Goal: Task Accomplishment & Management: Complete application form

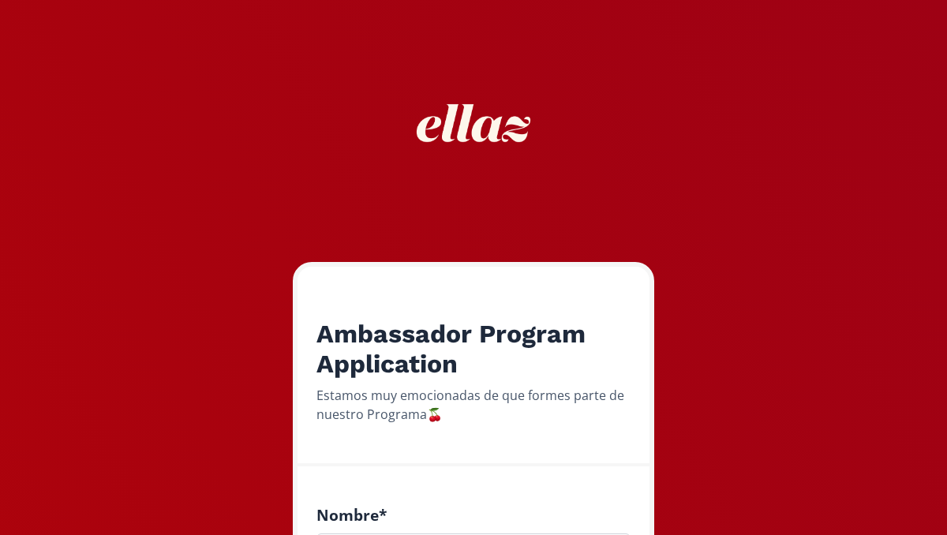
drag, startPoint x: 748, startPoint y: 156, endPoint x: 754, endPoint y: 116, distance: 40.6
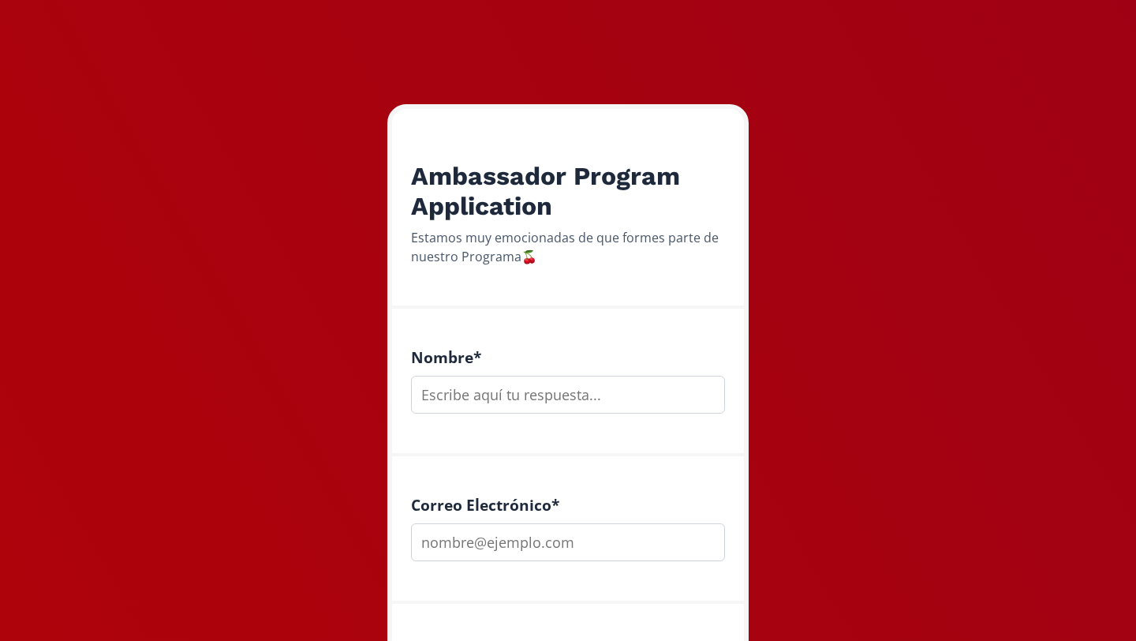
scroll to position [189, 0]
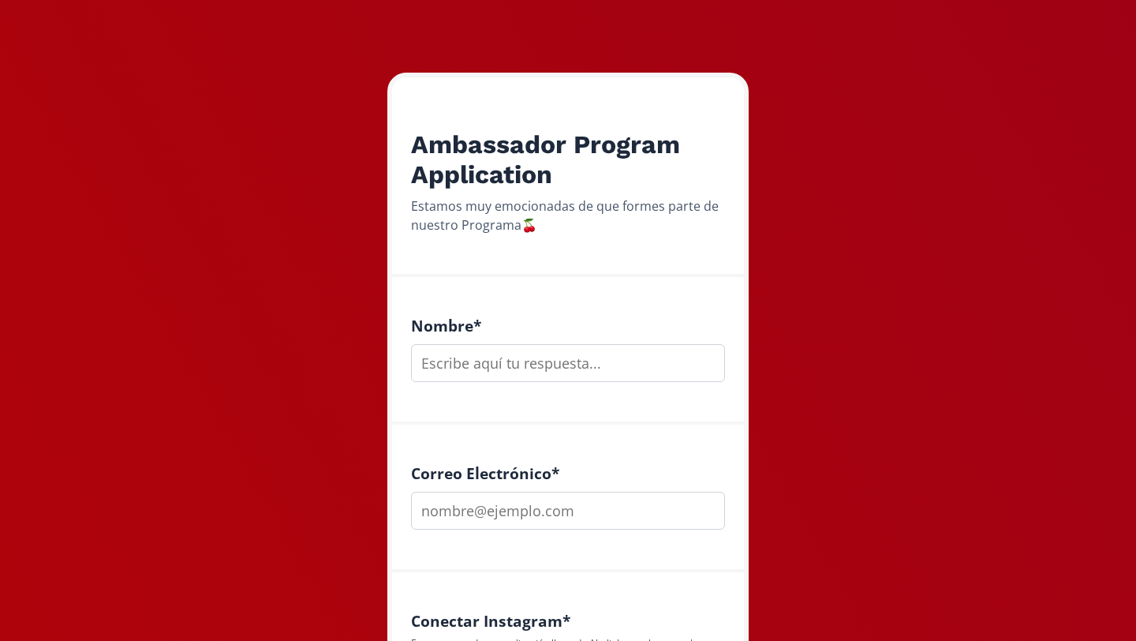
click at [474, 371] on input "text" at bounding box center [568, 363] width 314 height 38
type input "[PERSON_NAME]"
click at [558, 521] on input "email" at bounding box center [568, 511] width 314 height 38
type input "[EMAIL_ADDRESS][DOMAIN_NAME]"
drag, startPoint x: 861, startPoint y: 340, endPoint x: 876, endPoint y: 258, distance: 83.4
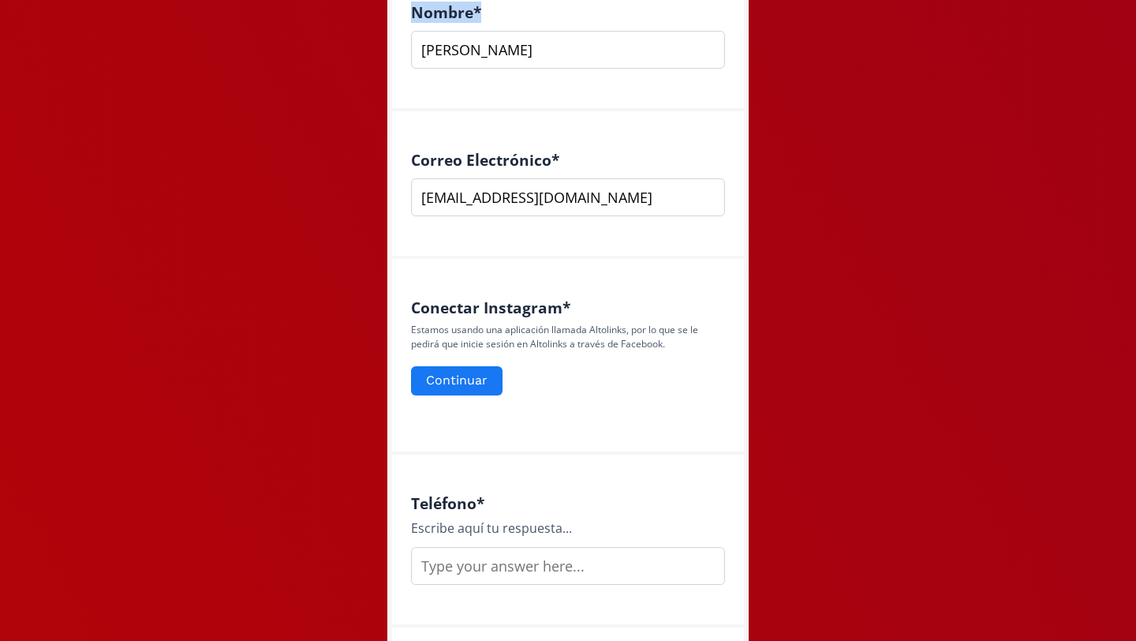
scroll to position [505, 0]
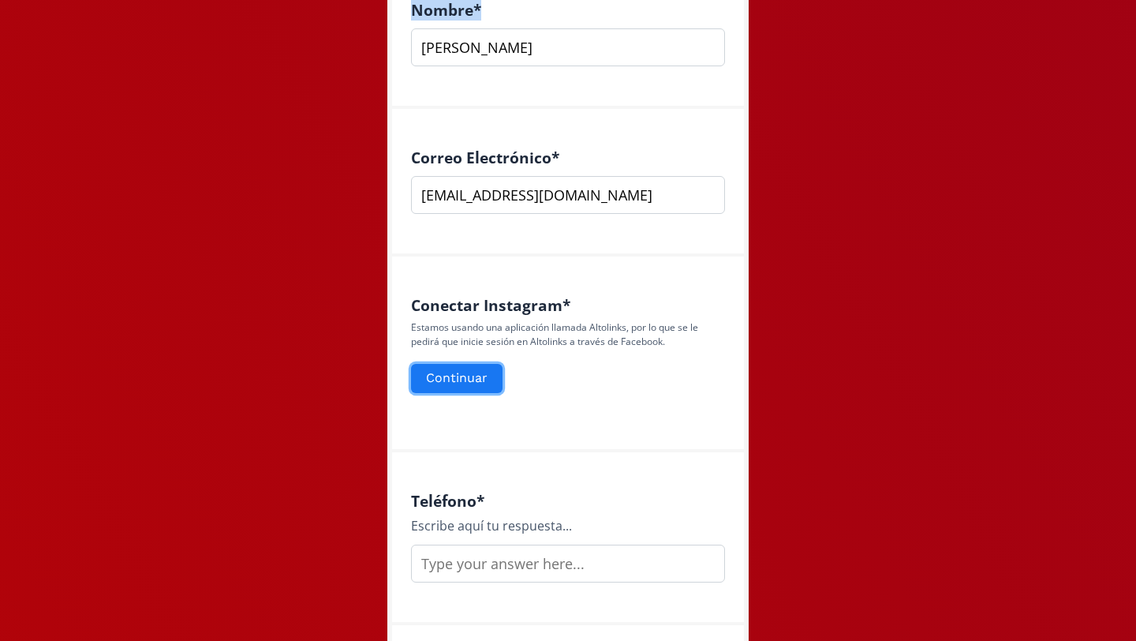
drag, startPoint x: 460, startPoint y: 379, endPoint x: 786, endPoint y: 333, distance: 329.1
click at [455, 373] on button "Continuar" at bounding box center [457, 378] width 96 height 34
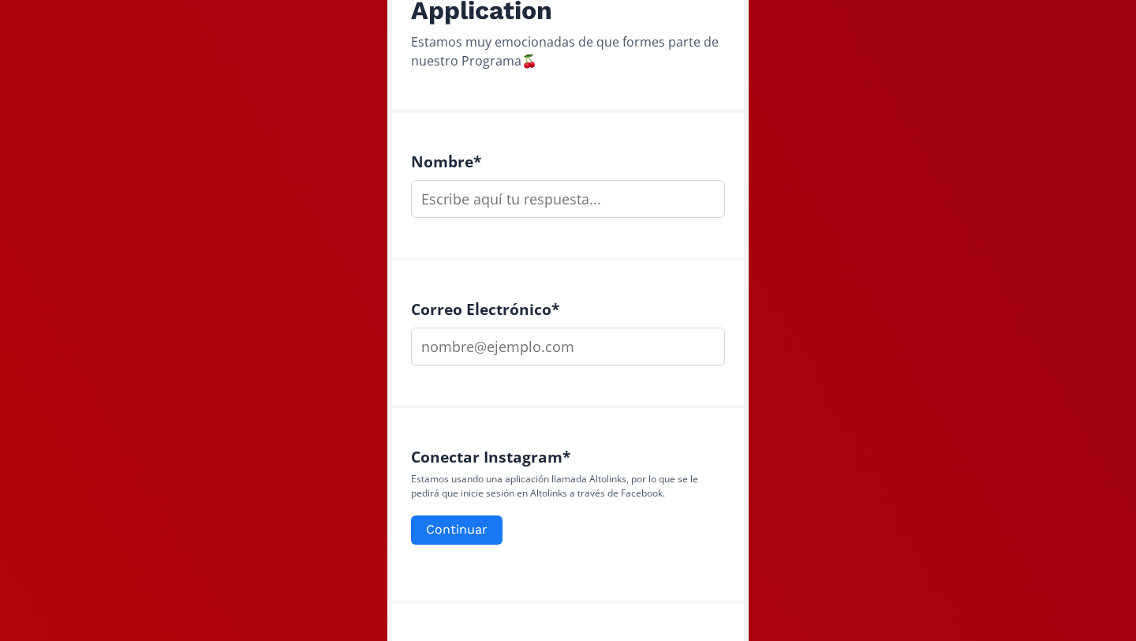
scroll to position [379, 0]
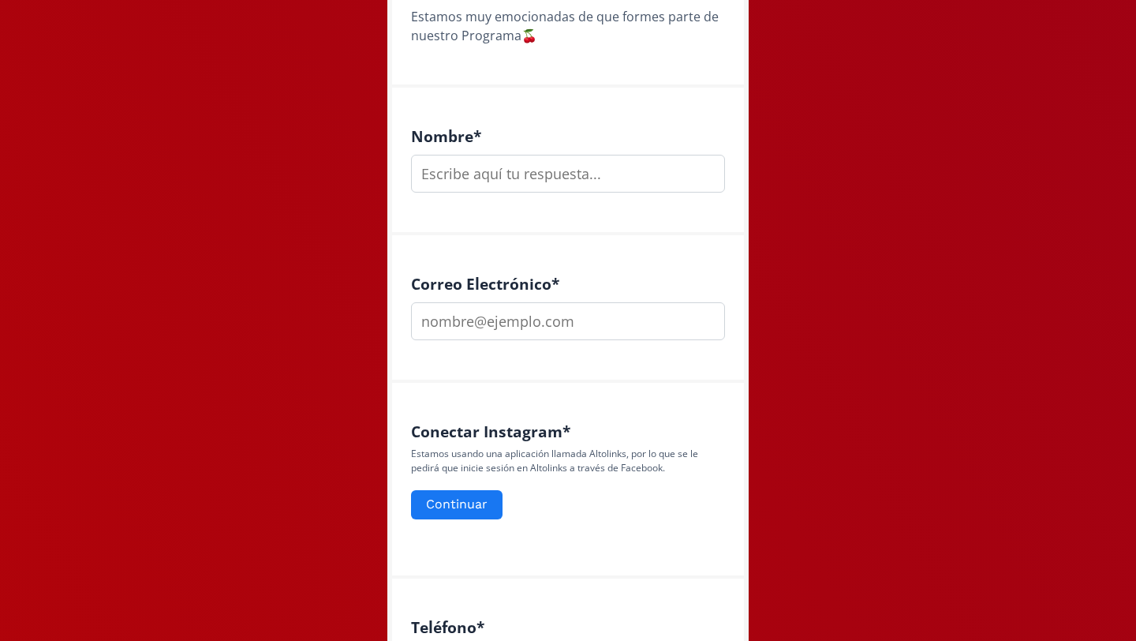
click at [503, 176] on input "text" at bounding box center [568, 174] width 314 height 38
type input "[PERSON_NAME]"
click at [608, 323] on input "email" at bounding box center [568, 321] width 314 height 38
type input "[EMAIL_ADDRESS][DOMAIN_NAME]"
click at [720, 372] on div "Correo Electrónico * [EMAIL_ADDRESS][DOMAIN_NAME]" at bounding box center [568, 309] width 352 height 148
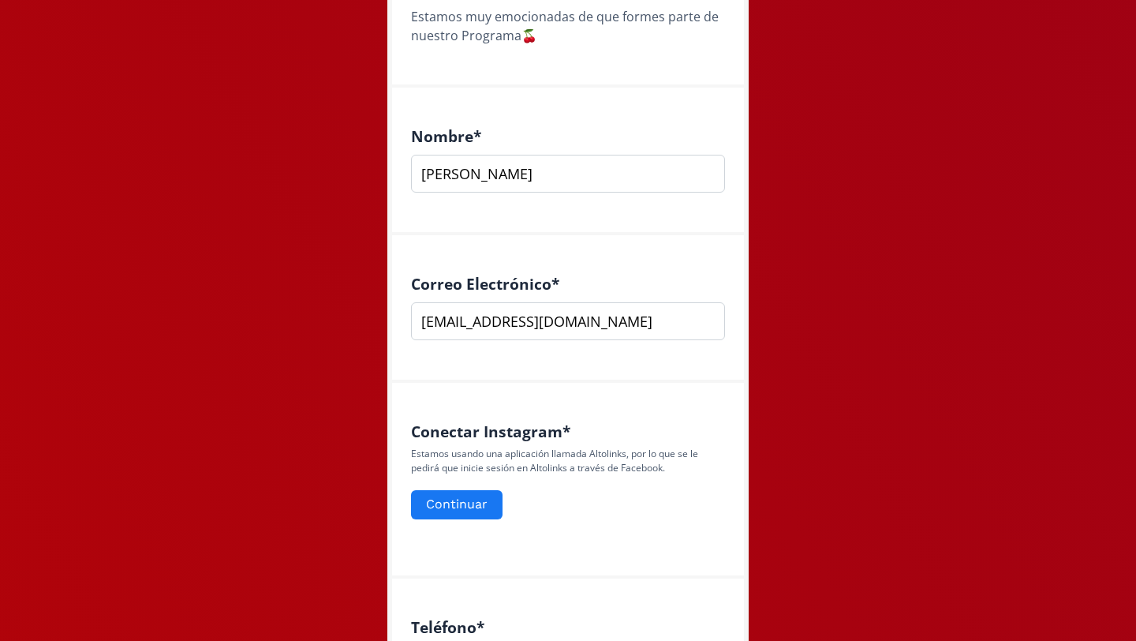
click at [707, 412] on div "Conectar Instagram * Estamos usando una aplicación llamada Altolinks, por lo qu…" at bounding box center [568, 481] width 352 height 196
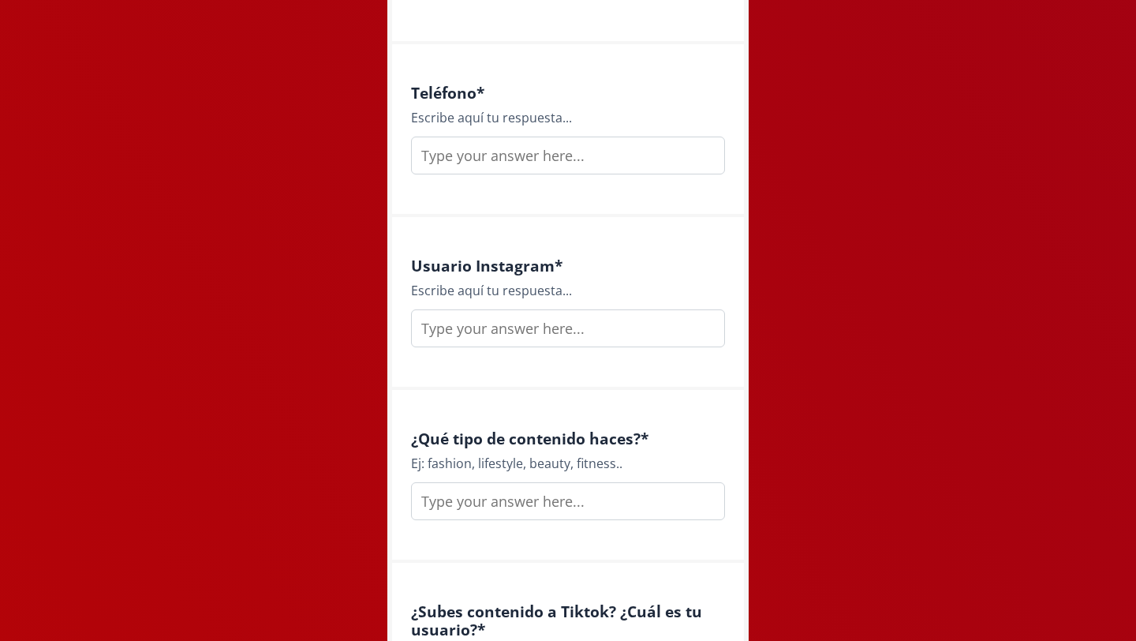
scroll to position [915, 0]
click at [617, 159] on input "text" at bounding box center [568, 153] width 314 height 38
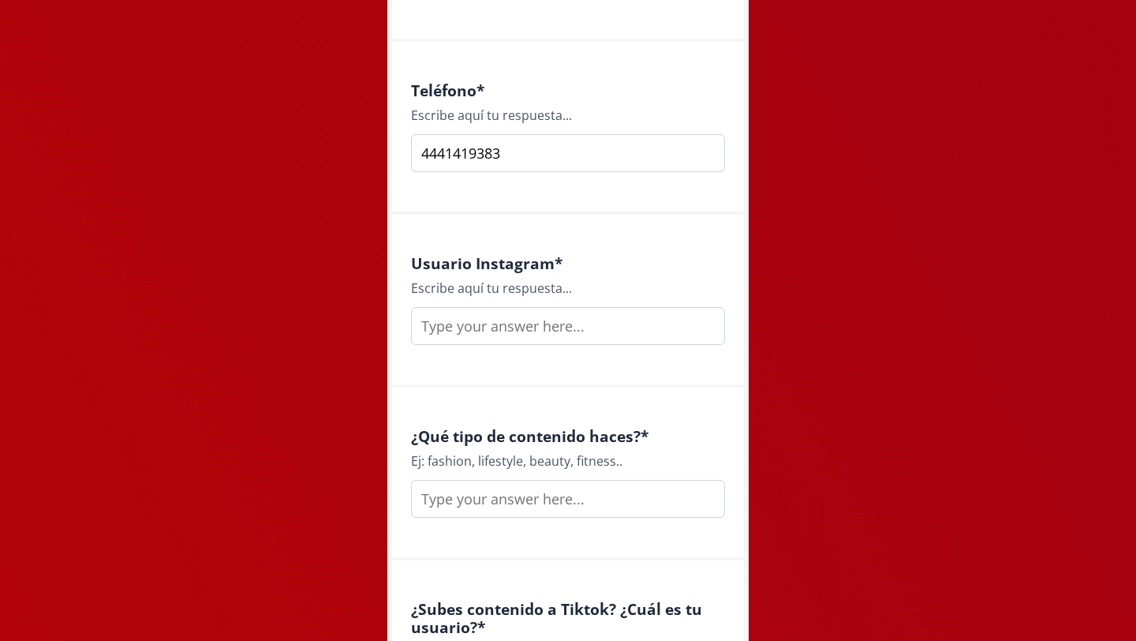
type input "4441419383"
click at [583, 328] on input "text" at bounding box center [568, 326] width 314 height 38
type input "renataaguerraa"
click at [624, 395] on div "¿Qué tipo de contenido haces? * Ej: fashion, lifestyle, beauty, fitness.." at bounding box center [568, 473] width 352 height 173
click at [624, 392] on div "¿Qué tipo de contenido haces? * Ej: fashion, lifestyle, beauty, fitness.." at bounding box center [568, 473] width 352 height 173
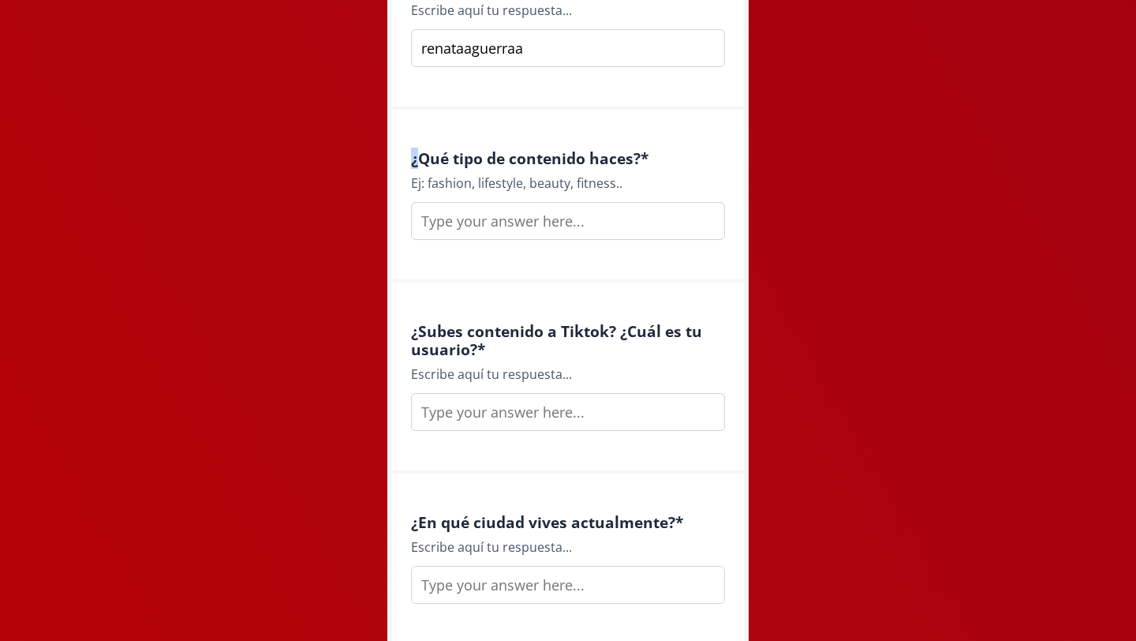
scroll to position [1200, 0]
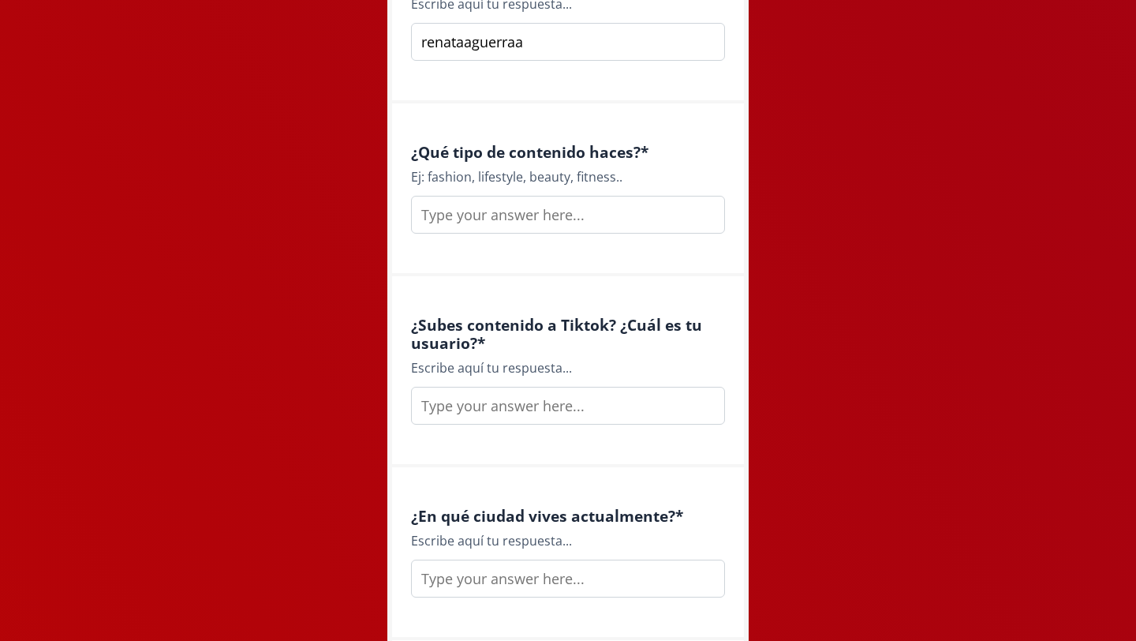
click at [608, 217] on input "text" at bounding box center [568, 215] width 314 height 38
type input "fashion/lifestyle"
click at [667, 294] on div "¿Subes contenido a Tiktok? ¿Cuál es tu usuario? * Escribe aquí tu respuesta..." at bounding box center [568, 371] width 352 height 191
click at [578, 394] on input "text" at bounding box center [568, 406] width 314 height 38
type input "no tengo"
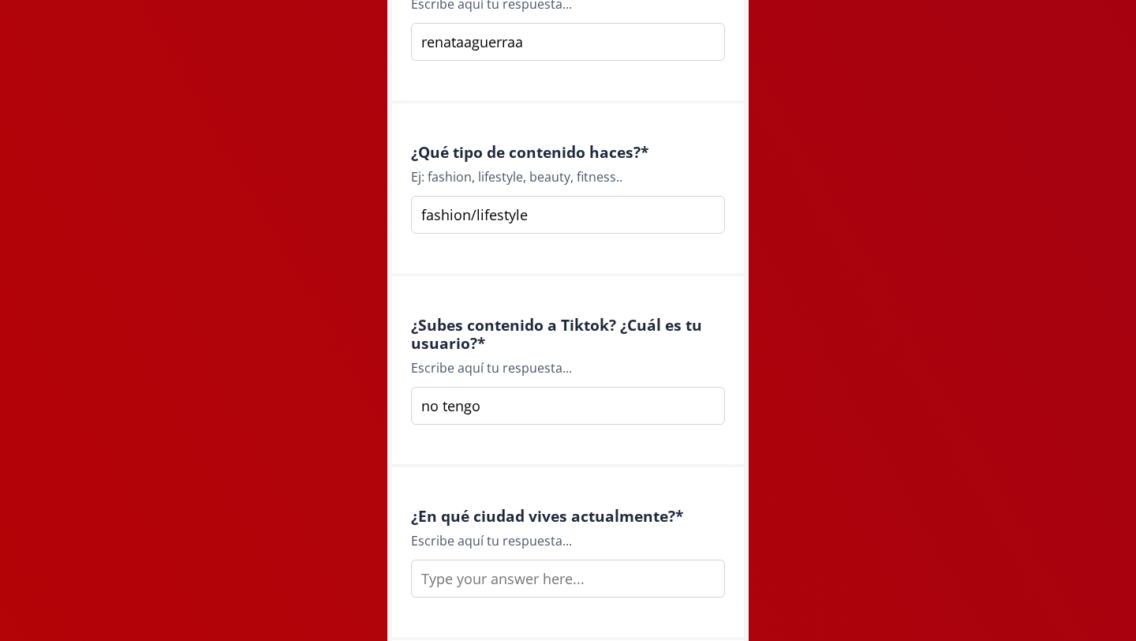
drag, startPoint x: 734, startPoint y: 489, endPoint x: 734, endPoint y: 470, distance: 19.7
click at [734, 470] on div "¿En qué ciudad vives actualmente? * Escribe aquí tu respuesta..." at bounding box center [568, 553] width 352 height 173
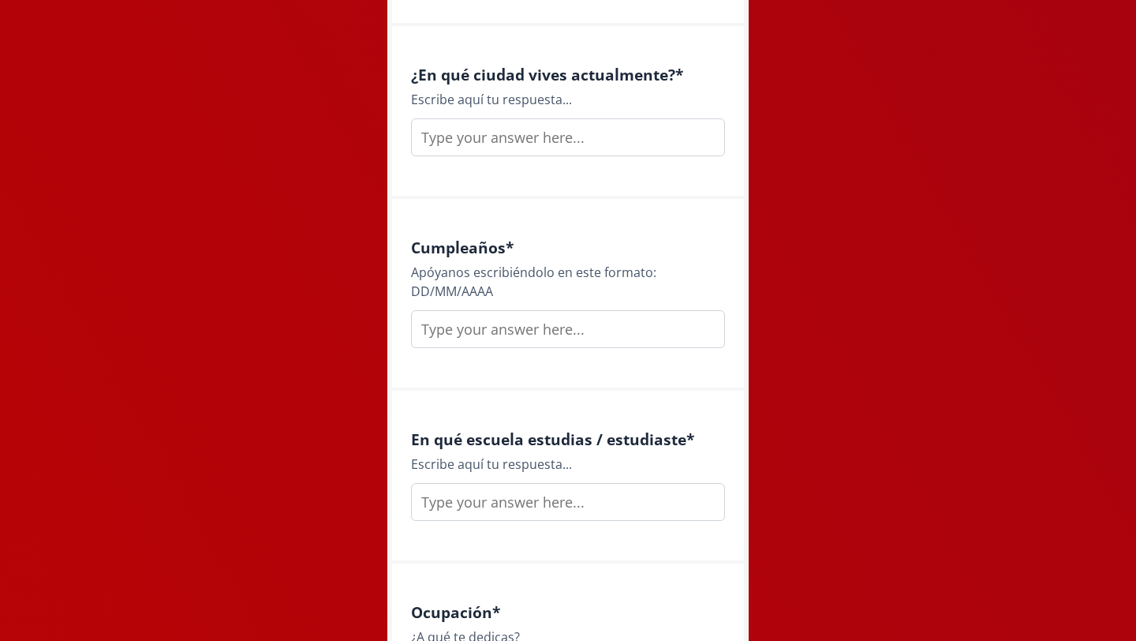
scroll to position [1642, 0]
click at [623, 144] on input "text" at bounding box center [568, 137] width 314 height 38
type input "San [PERSON_NAME] Potosi"
click at [661, 215] on div "Cumpleaños * [PERSON_NAME] escribiéndolo en este formato: DD/MM/AAAA" at bounding box center [568, 294] width 352 height 192
click at [661, 216] on div "Cumpleaños * [PERSON_NAME] escribiéndolo en este formato: DD/MM/AAAA" at bounding box center [568, 294] width 352 height 192
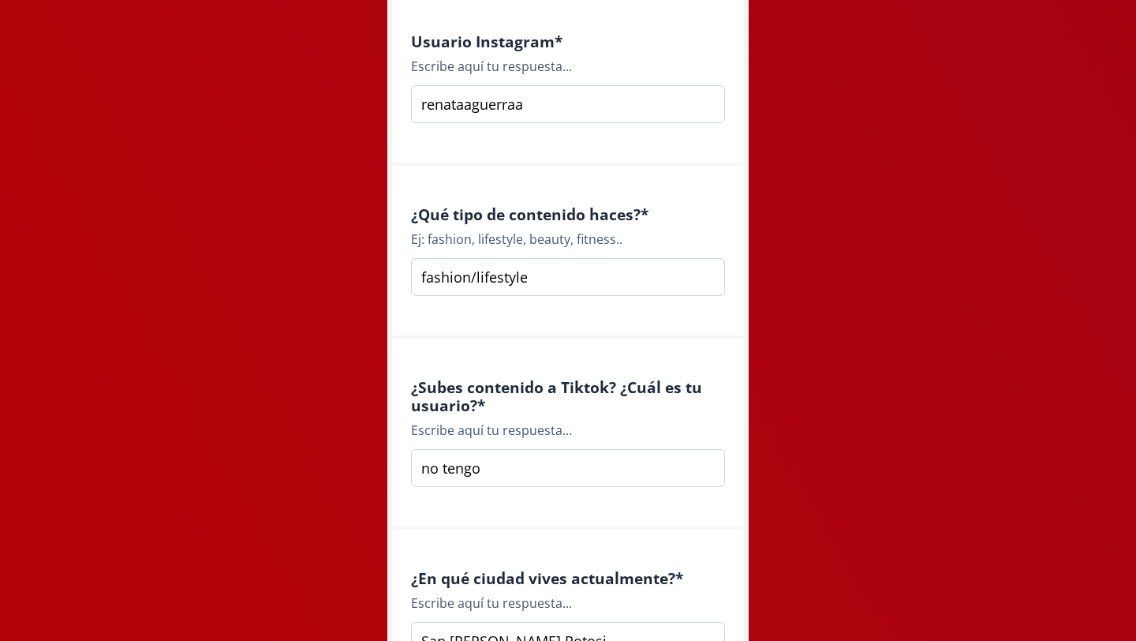
scroll to position [1168, 0]
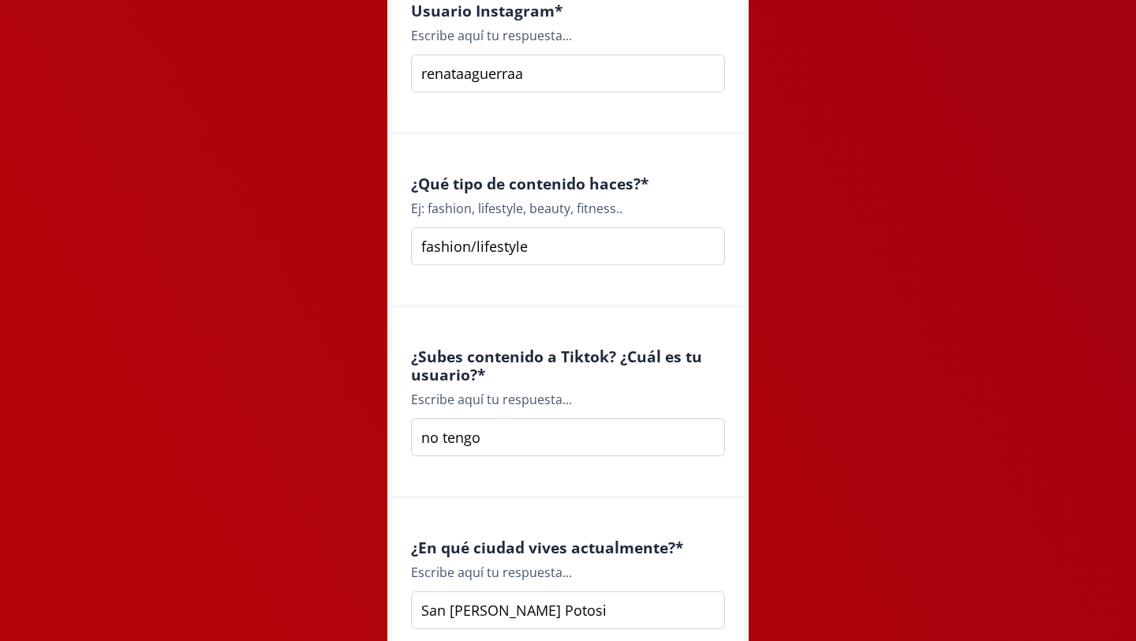
click at [426, 73] on input "renataaguerraa" at bounding box center [568, 73] width 314 height 38
type input "Renataaguerraa"
click at [427, 246] on input "fashion/lifestyle" at bounding box center [568, 246] width 314 height 38
click at [483, 250] on input "Fashion/lifestyle" at bounding box center [568, 246] width 314 height 38
type input "Fashion/Lifestyle"
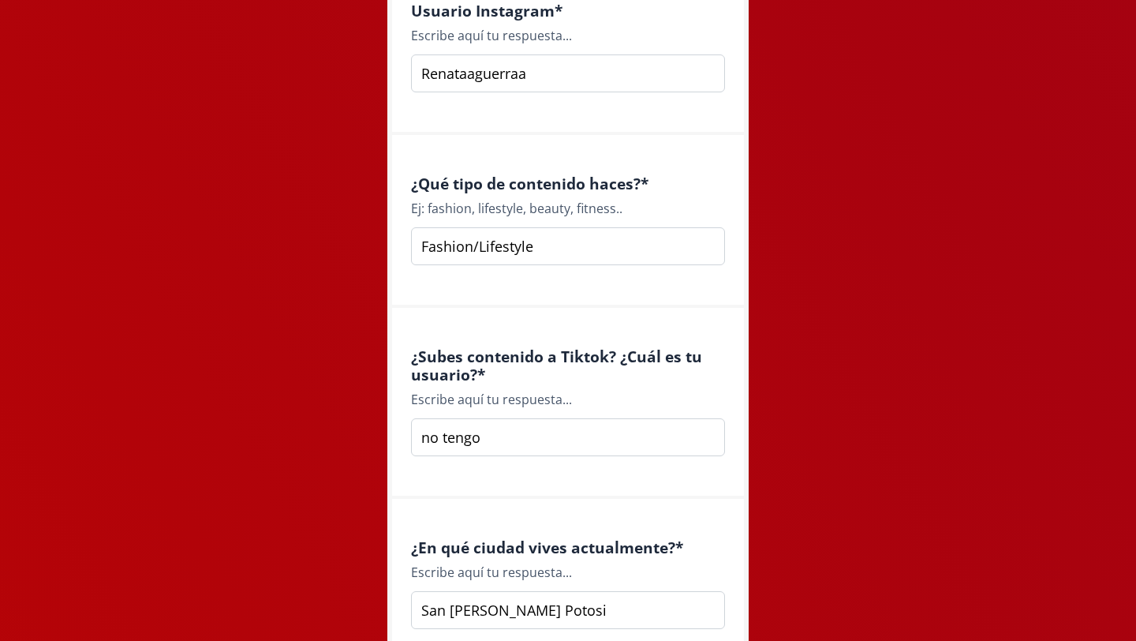
click at [428, 438] on input "no tengo" at bounding box center [568, 437] width 314 height 38
type input "No tengo"
click at [586, 499] on div "¿En qué ciudad vives actualmente? * Escribe aquí tu respuesta... [GEOGRAPHIC_DA…" at bounding box center [568, 585] width 352 height 173
drag, startPoint x: 586, startPoint y: 498, endPoint x: 586, endPoint y: 487, distance: 11.0
click at [586, 487] on form "Ambassador Program Application Estamos muy emocionadas de que formes parte de n…" at bounding box center [567, 375] width 361 height 2562
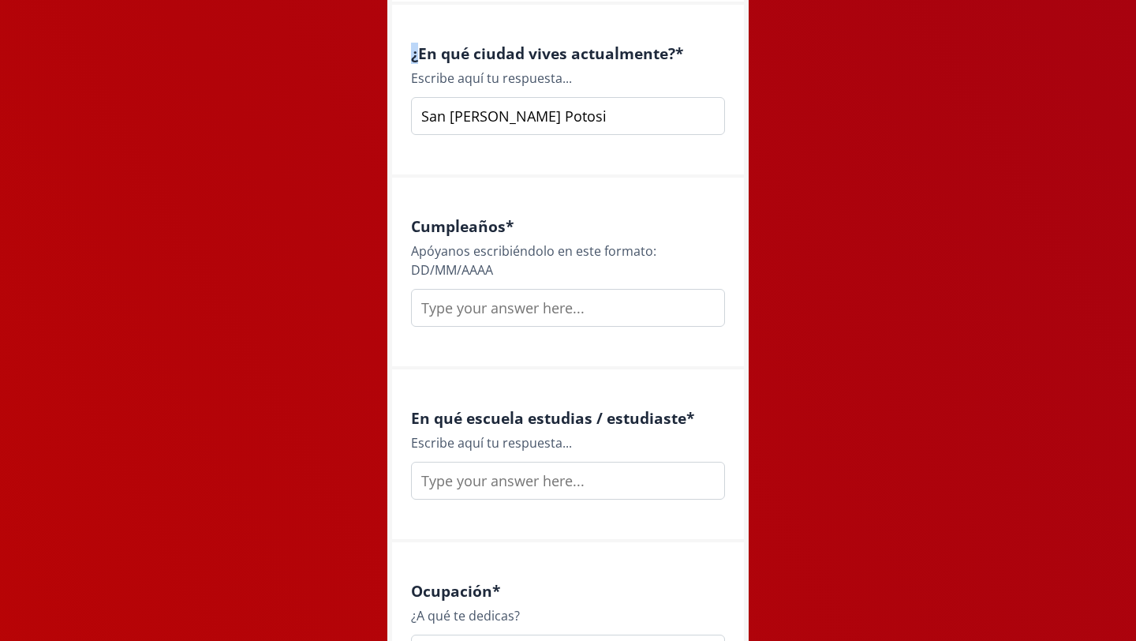
scroll to position [1673, 0]
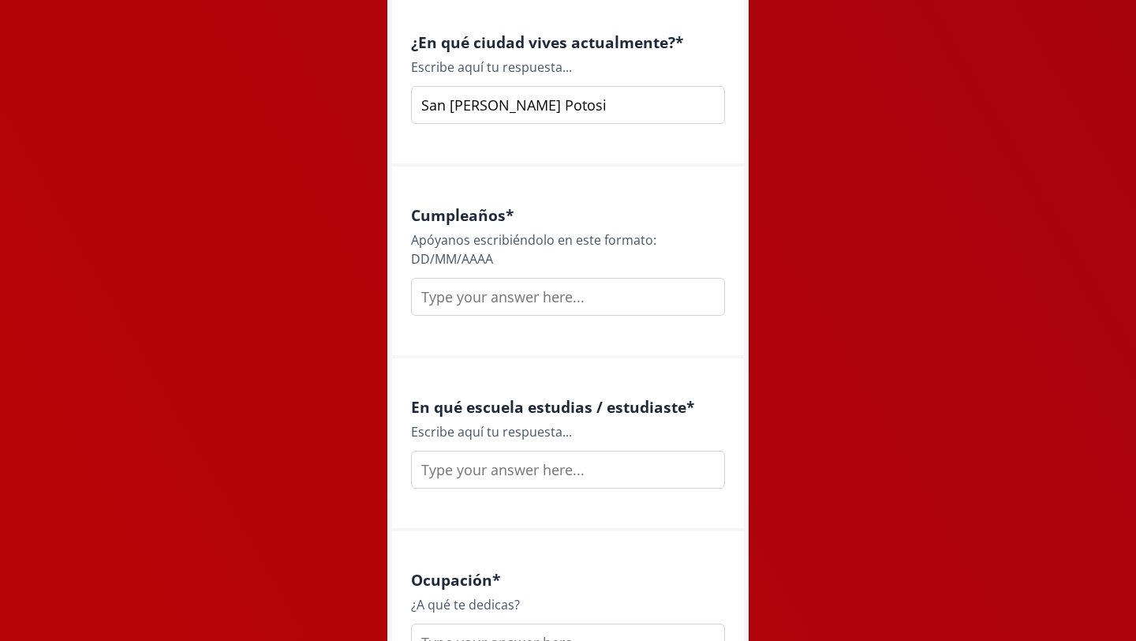
click at [550, 295] on input "text" at bounding box center [568, 297] width 314 height 38
type input "[DATE]"
click at [560, 470] on input "text" at bounding box center [568, 470] width 314 height 38
type input "[GEOGRAPHIC_DATA]"
drag, startPoint x: 732, startPoint y: 544, endPoint x: 732, endPoint y: 529, distance: 15.0
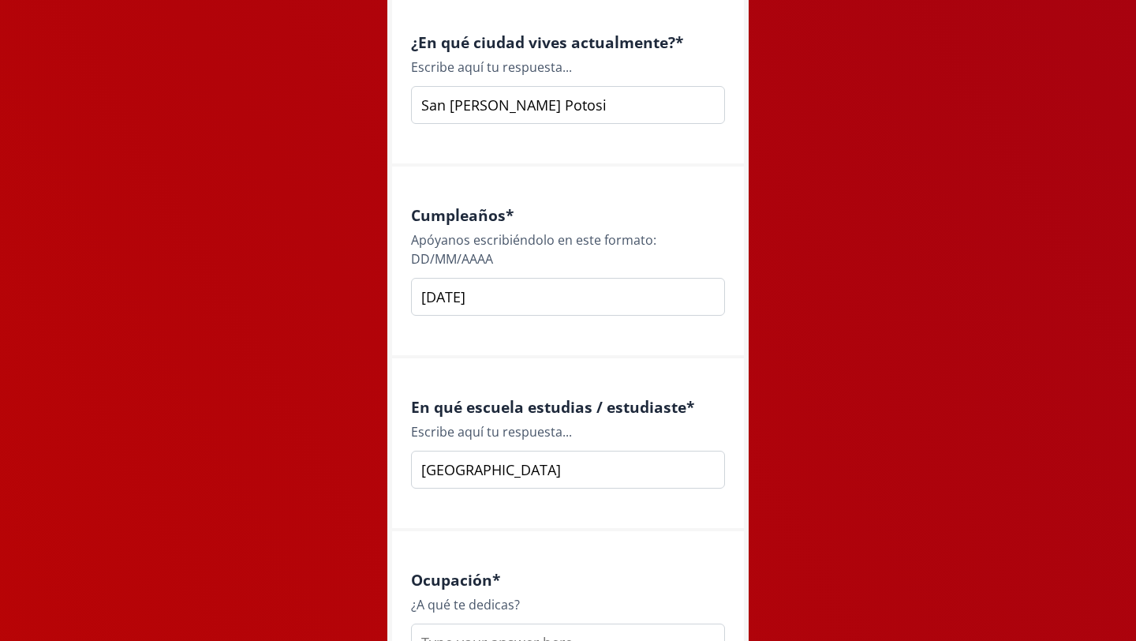
click at [732, 531] on div "Ocupación * ¿A qué te dedicas?" at bounding box center [568, 617] width 352 height 173
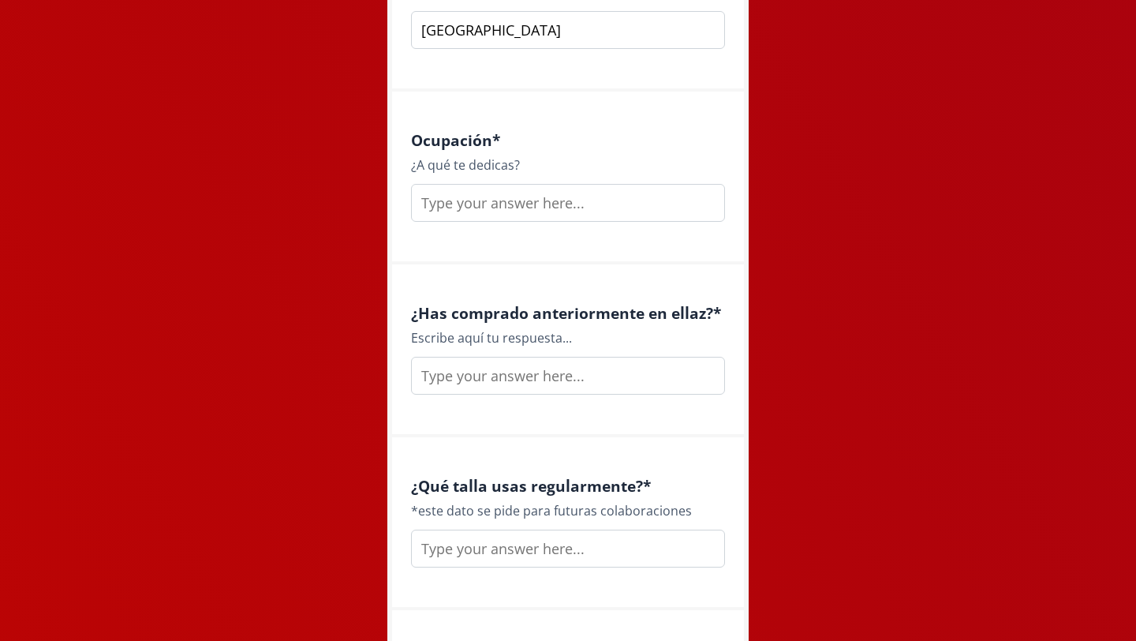
scroll to position [2115, 0]
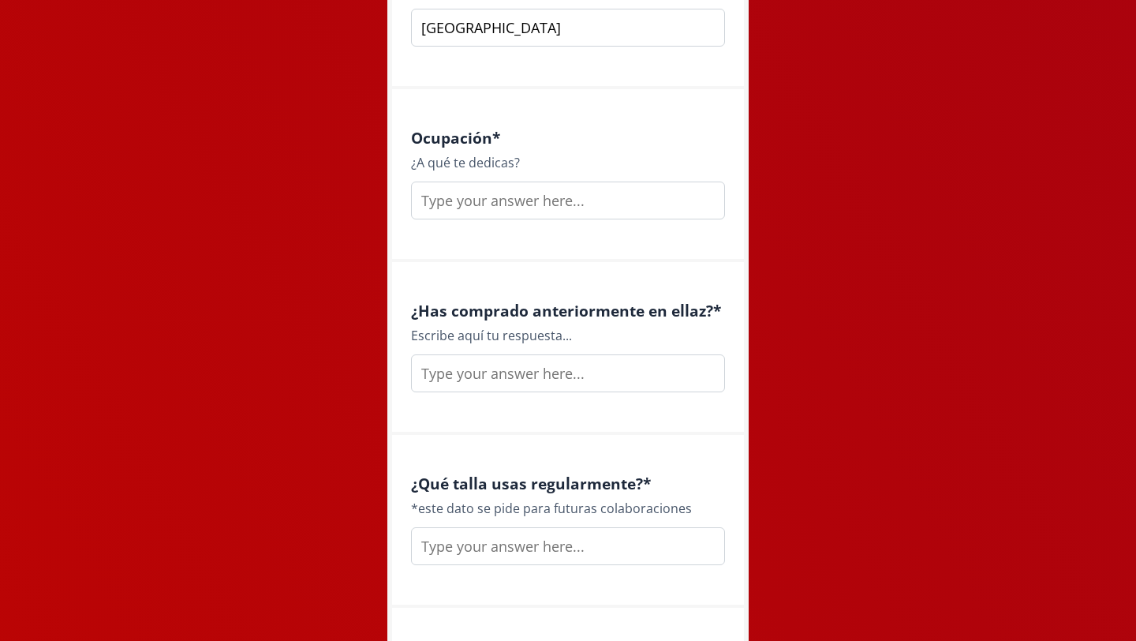
click at [603, 200] on input "text" at bounding box center [568, 201] width 314 height 38
type input "Estudiante de Psicologia"
click at [550, 376] on input "text" at bounding box center [568, 373] width 314 height 38
type input "No"
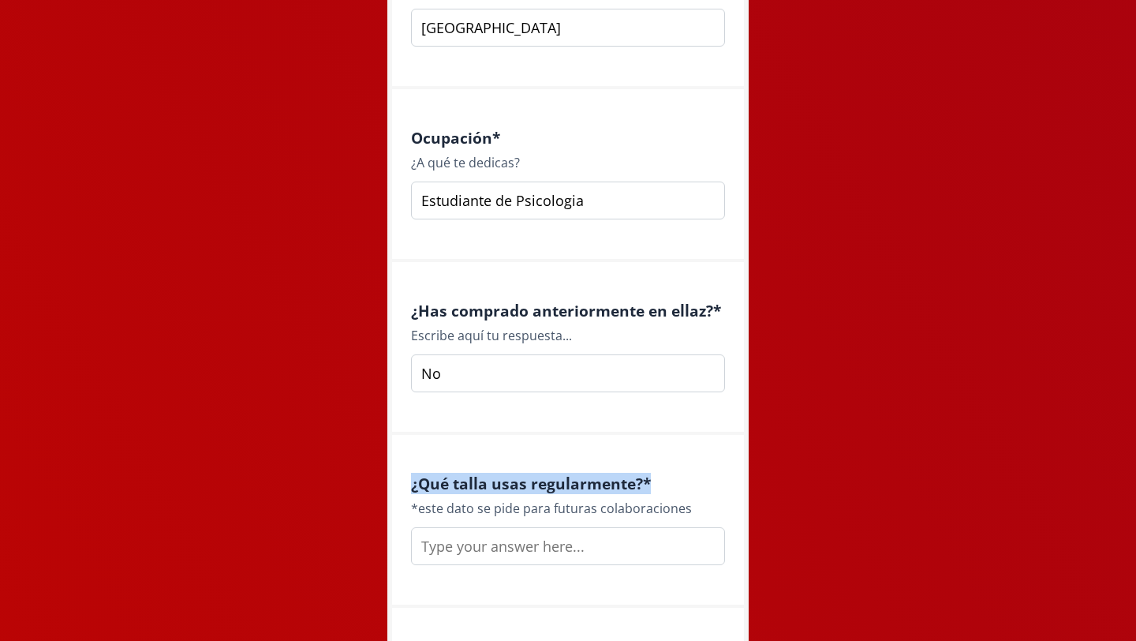
click at [687, 472] on div "¿Qué talla usas regularmente? * *este dato se pide para futuras colaboraciones" at bounding box center [568, 521] width 352 height 173
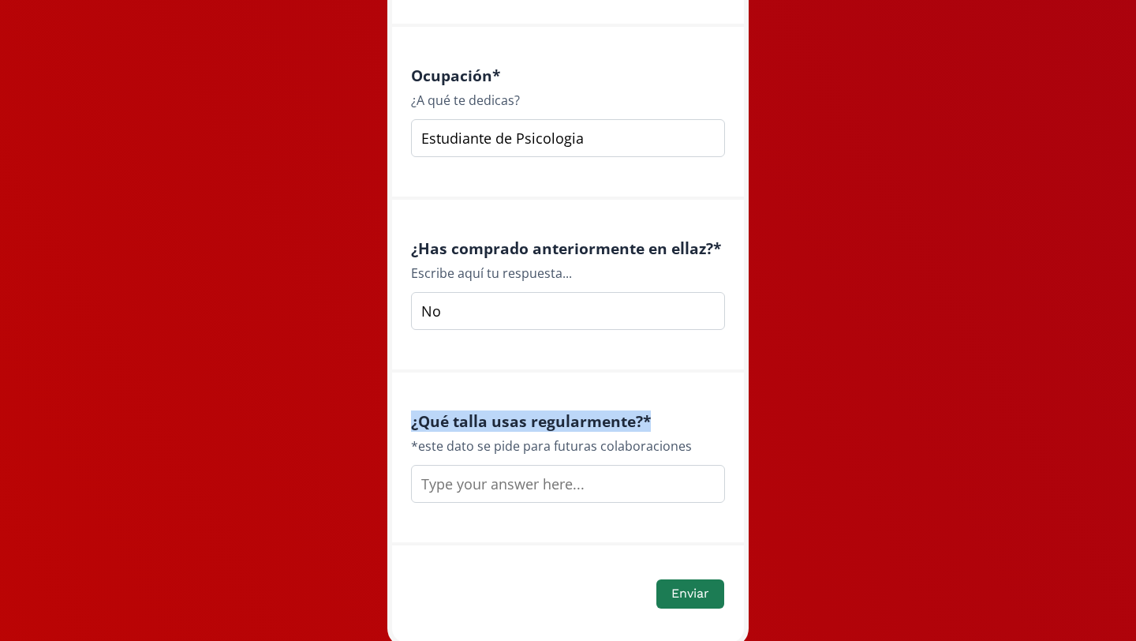
scroll to position [2210, 0]
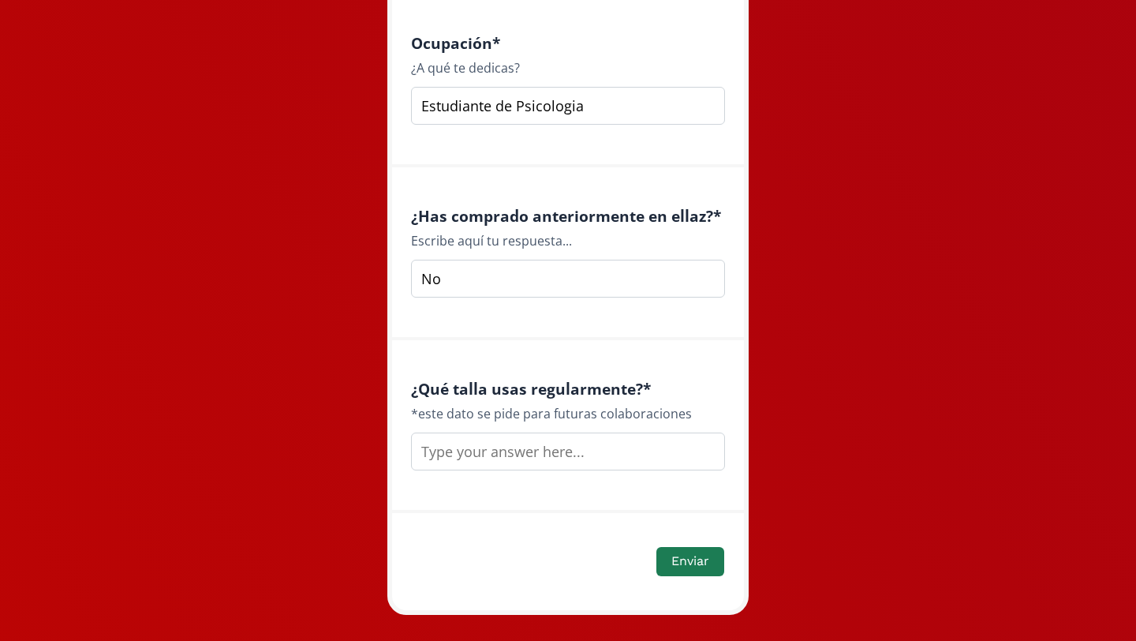
click at [576, 454] on input "text" at bounding box center [568, 451] width 314 height 38
type input "Xs"
click at [706, 566] on button "Enviar" at bounding box center [690, 562] width 73 height 34
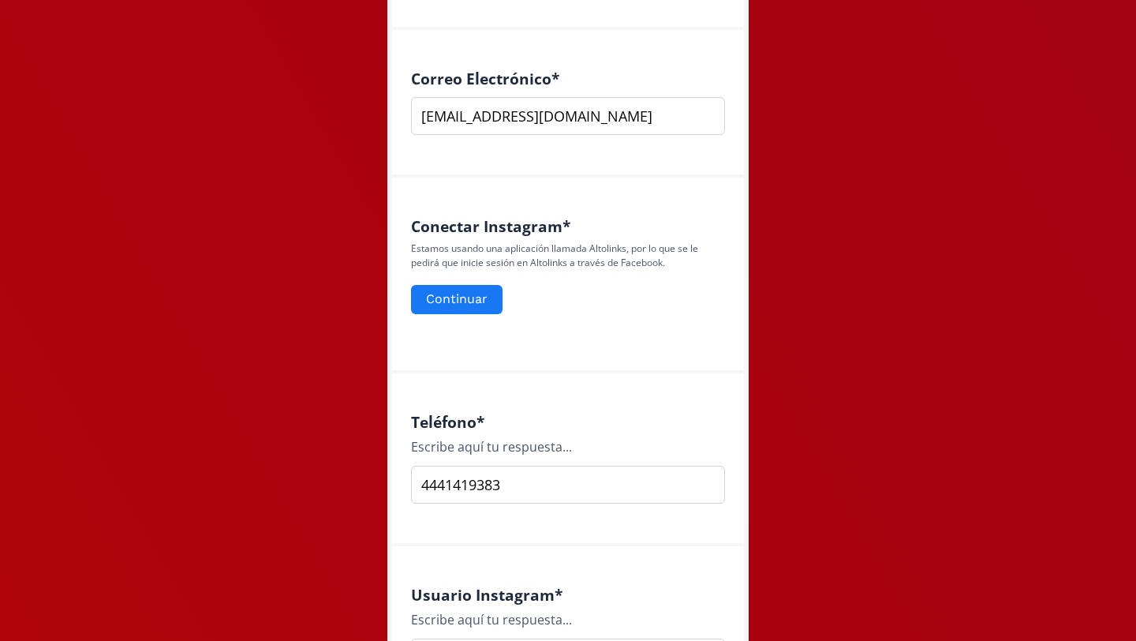
scroll to position [582, 0]
click at [469, 299] on button "Continuar" at bounding box center [457, 301] width 96 height 34
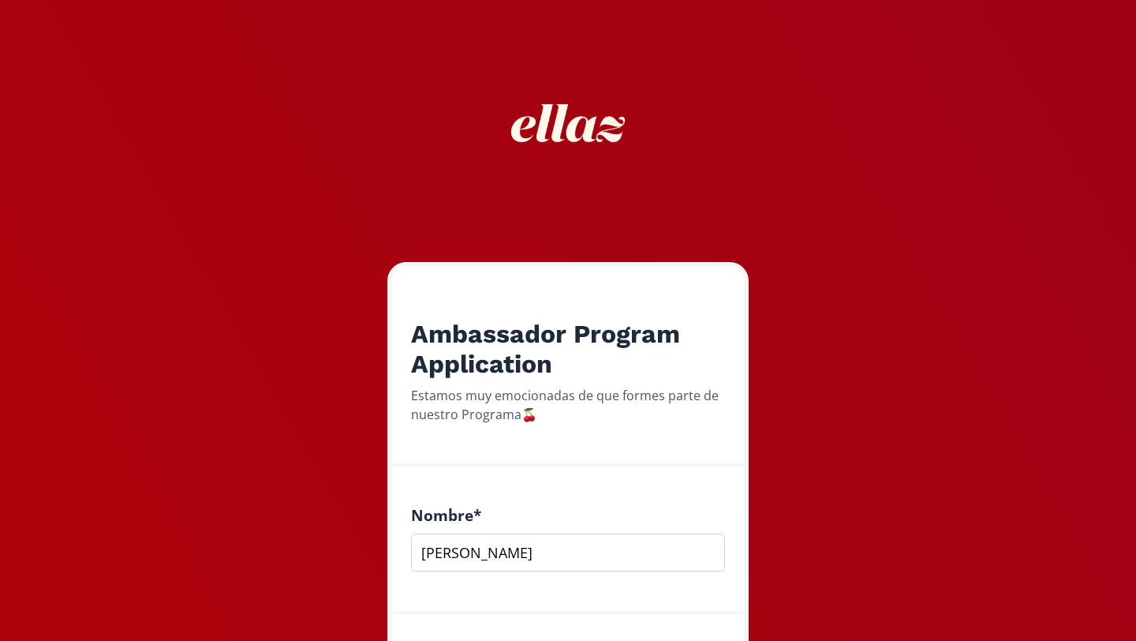
click at [725, 499] on div "Nombre * [PERSON_NAME]" at bounding box center [568, 540] width 352 height 148
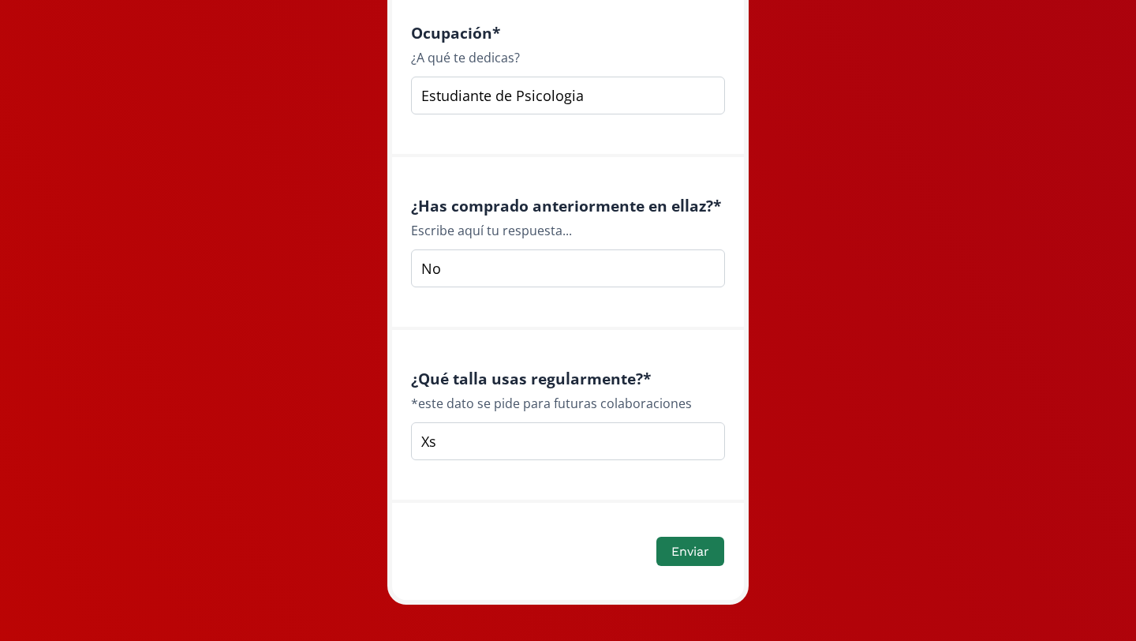
scroll to position [2292, 0]
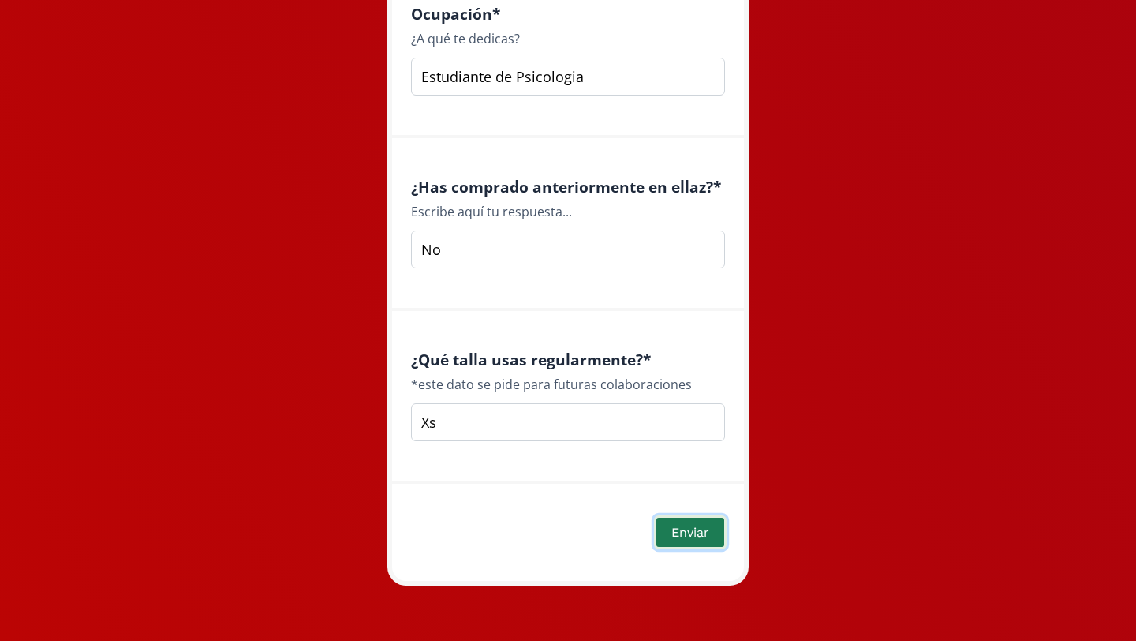
click at [691, 528] on button "Enviar" at bounding box center [690, 532] width 73 height 34
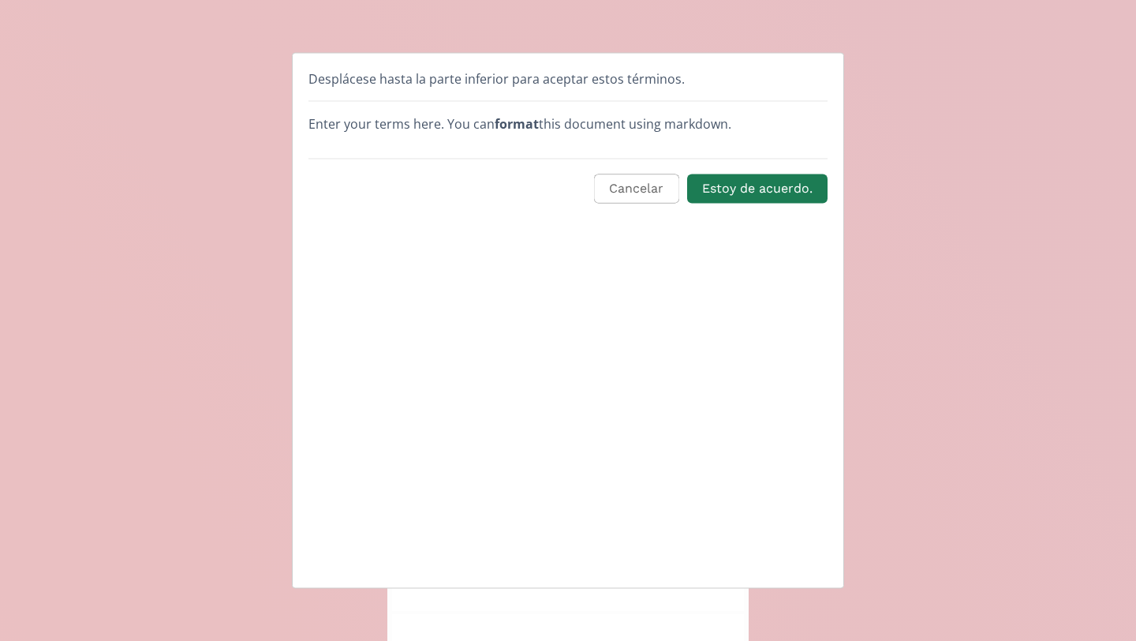
scroll to position [0, 0]
click at [777, 185] on button "Estoy de acuerdo." at bounding box center [757, 189] width 145 height 34
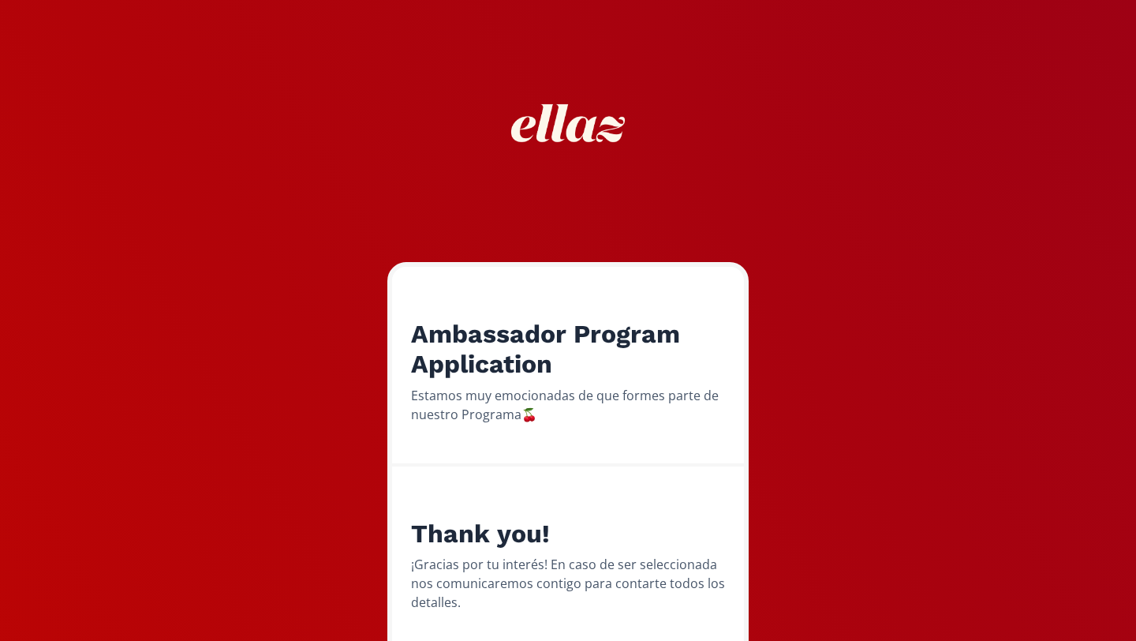
drag, startPoint x: 777, startPoint y: 365, endPoint x: 778, endPoint y: 354, distance: 11.1
click at [777, 356] on div "Ambassador Program Application Estamos muy emocionadas de que formes parte de n…" at bounding box center [568, 368] width 1160 height 736
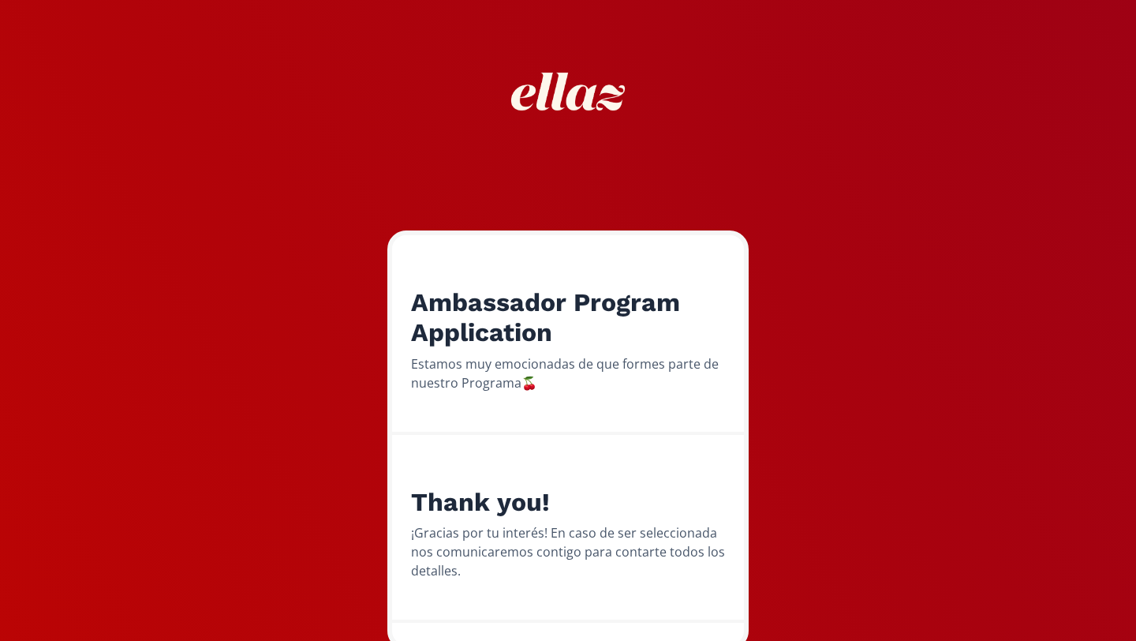
scroll to position [95, 0]
